Goal: Download file/media

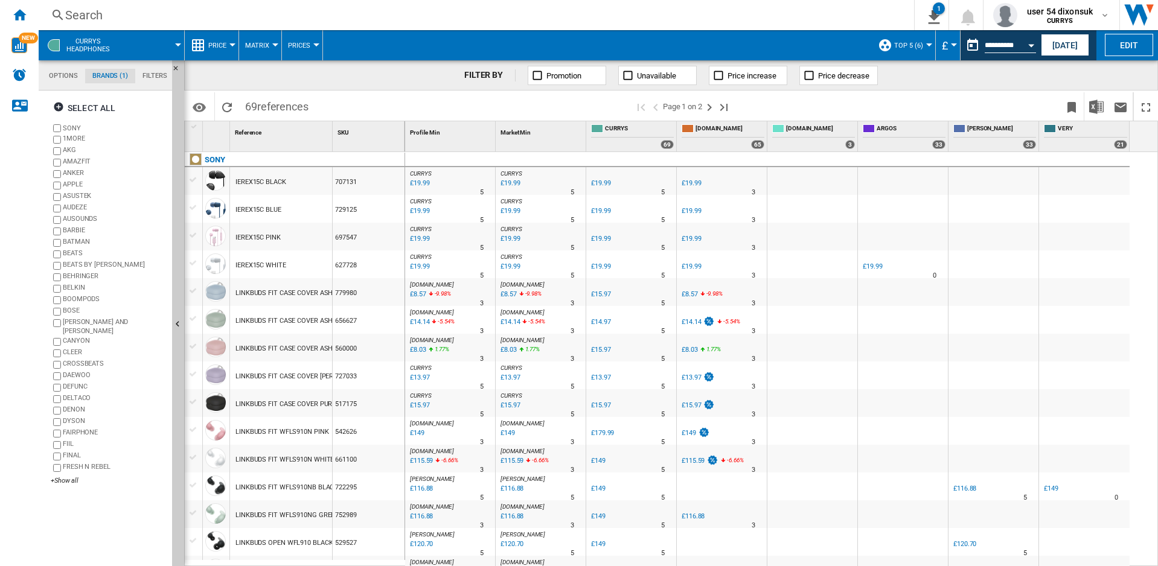
scroll to position [973, 0]
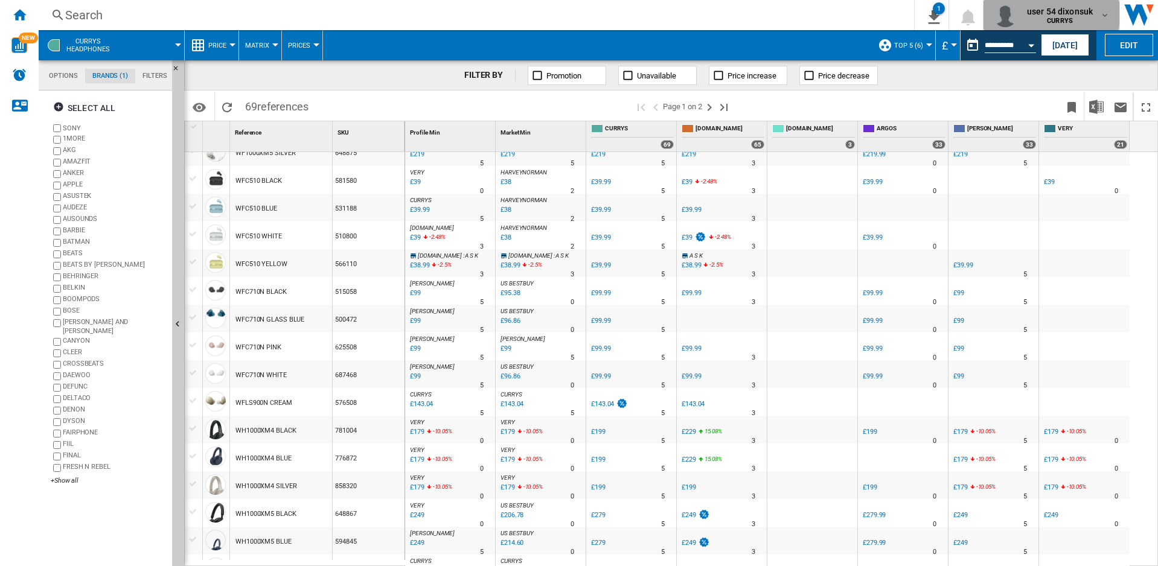
click at [1037, 14] on span "user 54 dixonsuk" at bounding box center [1060, 11] width 66 height 12
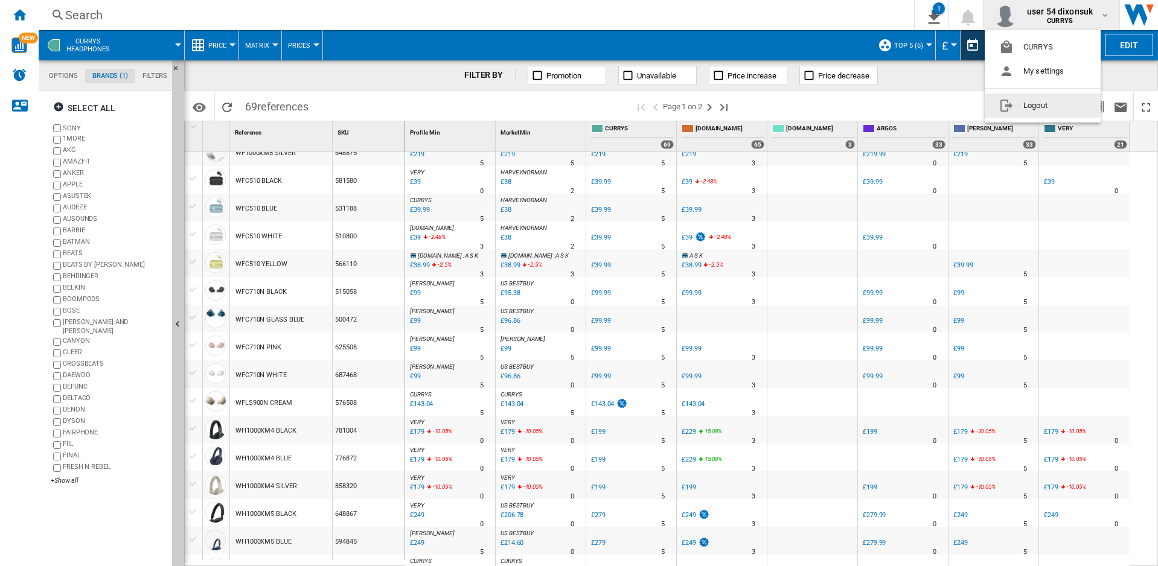
click at [1033, 99] on button "Logout" at bounding box center [1042, 106] width 116 height 24
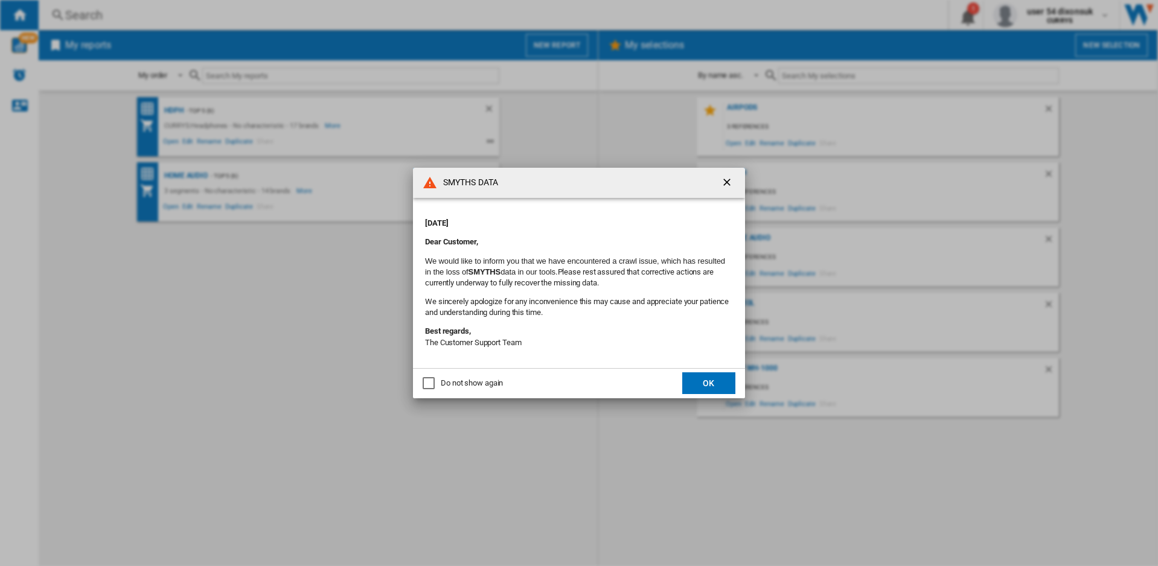
click at [718, 384] on button "OK" at bounding box center [708, 383] width 53 height 22
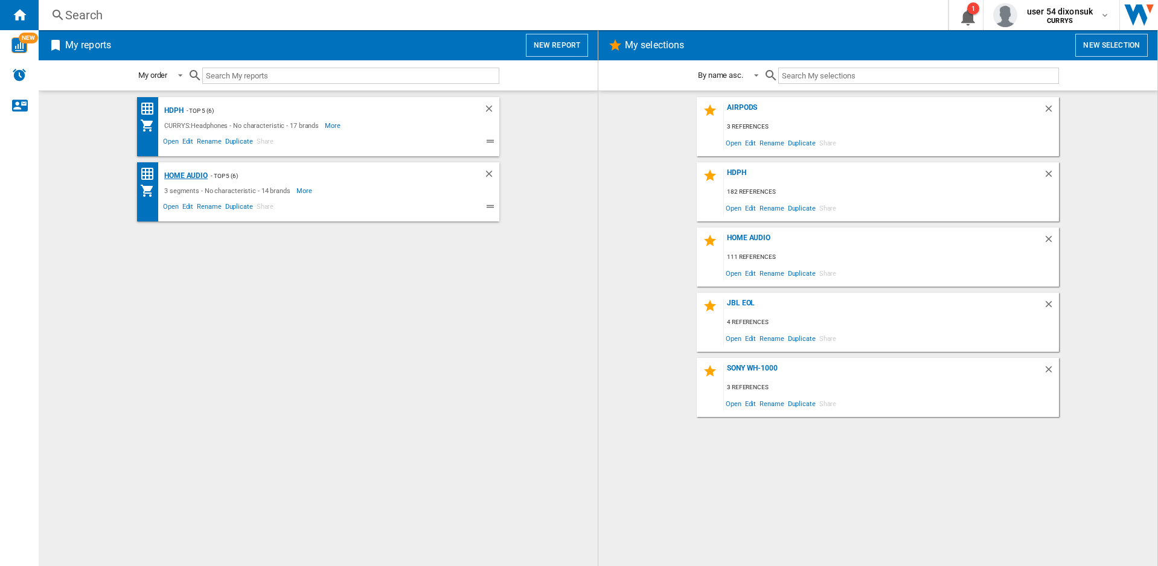
click at [187, 172] on div "Home Audio" at bounding box center [184, 175] width 46 height 15
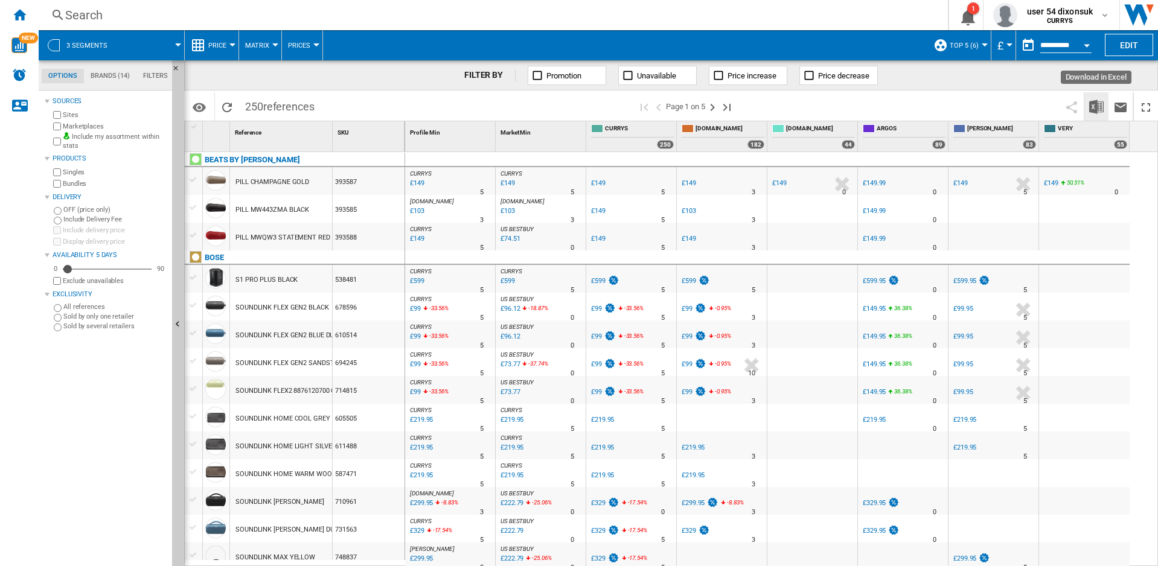
click at [1094, 114] on button "Download in Excel" at bounding box center [1096, 106] width 24 height 28
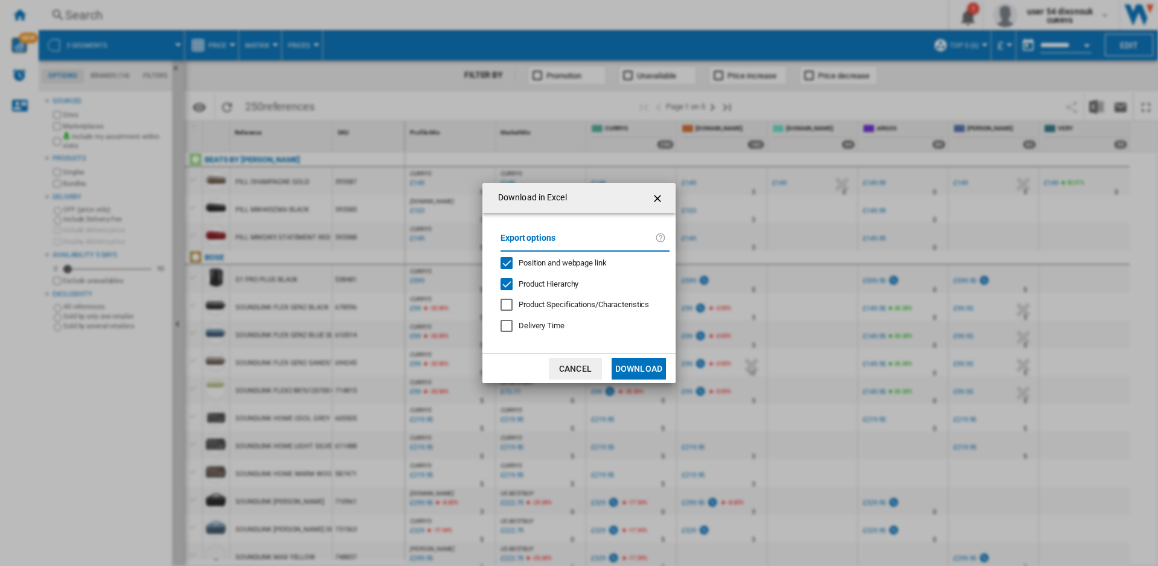
click at [544, 284] on span "Product Hierarchy" at bounding box center [548, 283] width 60 height 9
click at [634, 368] on button "Download" at bounding box center [638, 369] width 54 height 22
